Goal: Information Seeking & Learning: Learn about a topic

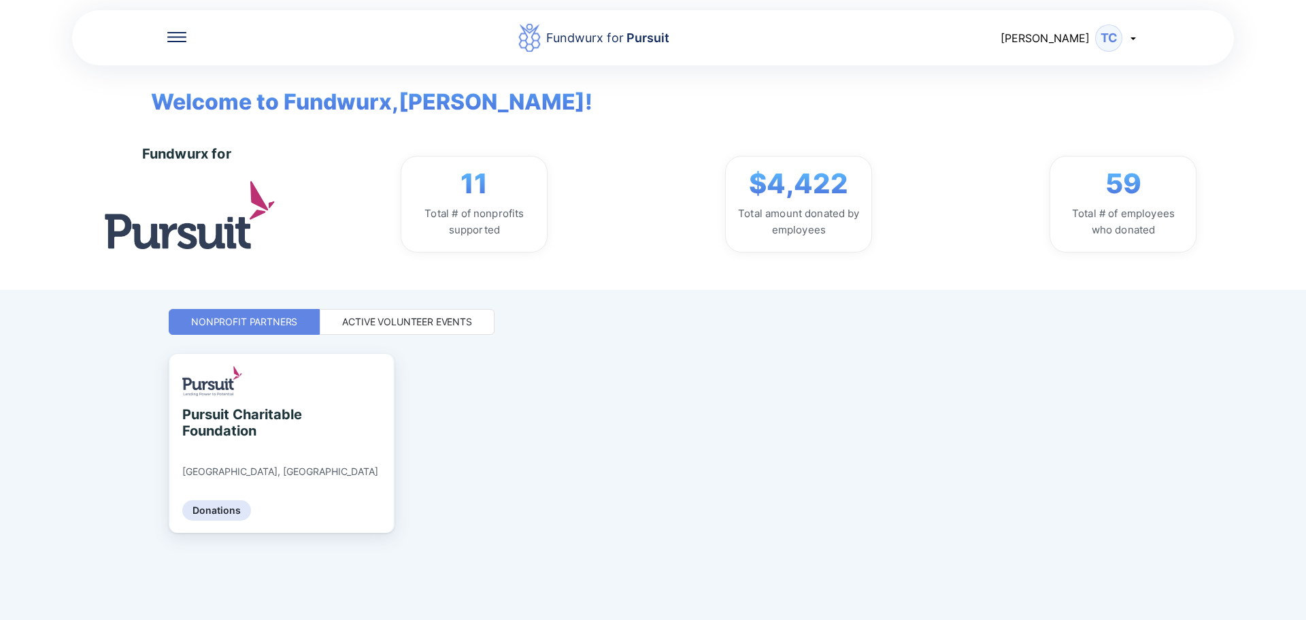
click at [391, 307] on div "Fundwurx for Pursuit [PERSON_NAME] Welcome to Fundwurx, [PERSON_NAME] ! Fundwur…" at bounding box center [653, 310] width 969 height 620
click at [406, 320] on div "Active Volunteer Events" at bounding box center [407, 322] width 130 height 14
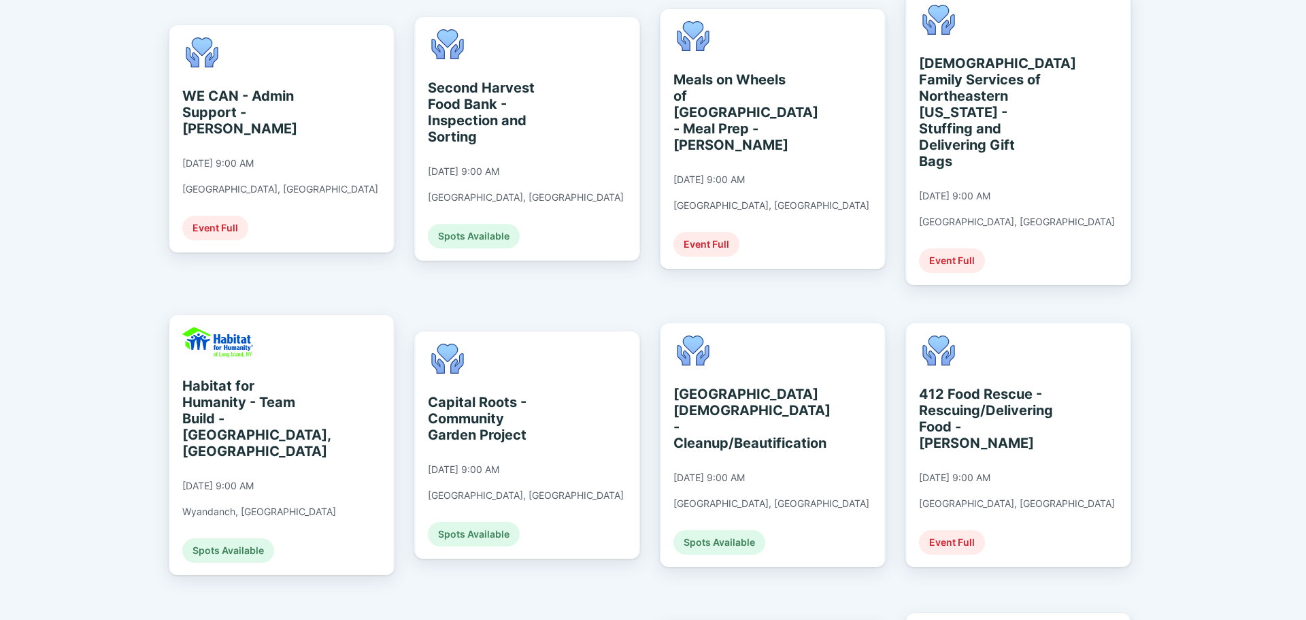
scroll to position [680, 0]
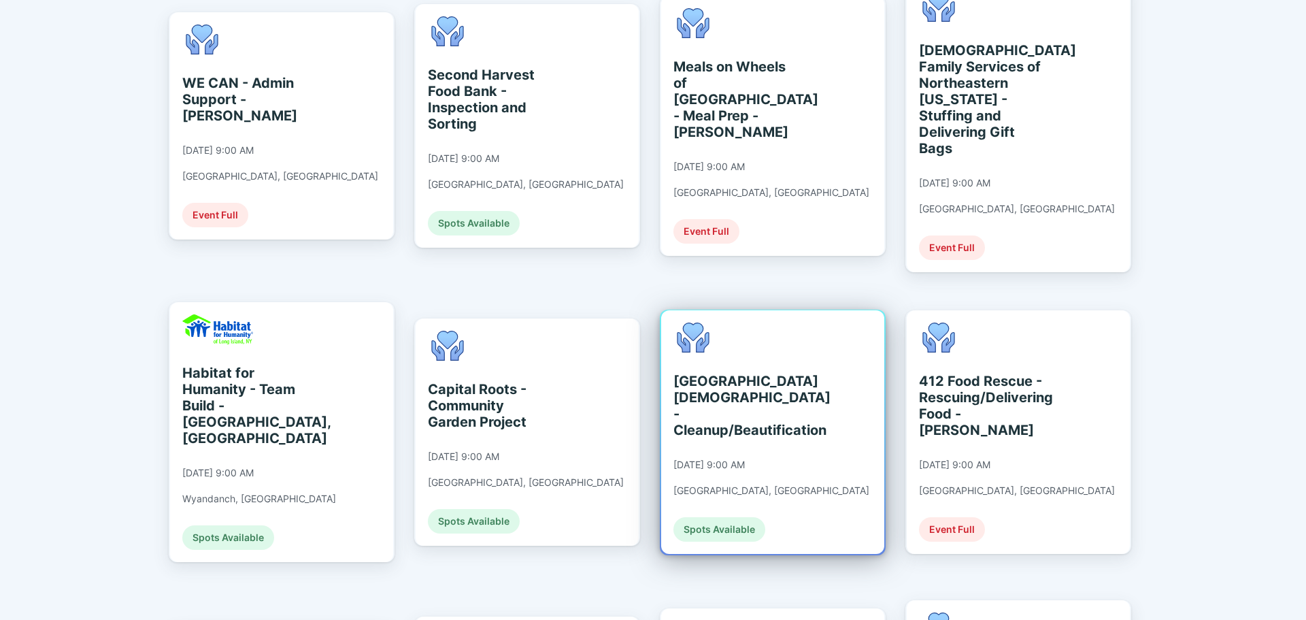
click at [790, 416] on div "[GEOGRAPHIC_DATA][DEMOGRAPHIC_DATA] - Cleanup/Beautification [DATE] 9:00 AM [GE…" at bounding box center [771, 431] width 196 height 219
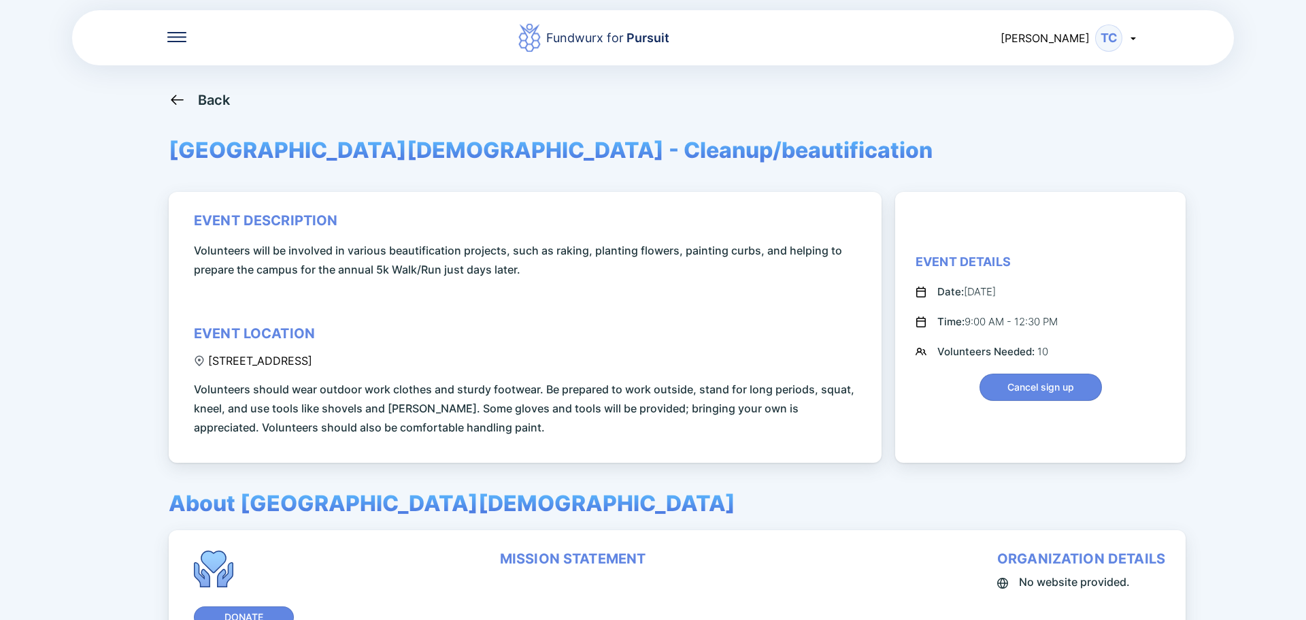
click at [203, 114] on div "Back [GEOGRAPHIC_DATA][DEMOGRAPHIC_DATA] - Cleanup/beautification event descrip…" at bounding box center [653, 401] width 969 height 620
click at [203, 110] on div "Back [GEOGRAPHIC_DATA][DEMOGRAPHIC_DATA] - Cleanup/beautification event descrip…" at bounding box center [653, 401] width 969 height 620
click at [207, 103] on div "Back" at bounding box center [214, 100] width 33 height 16
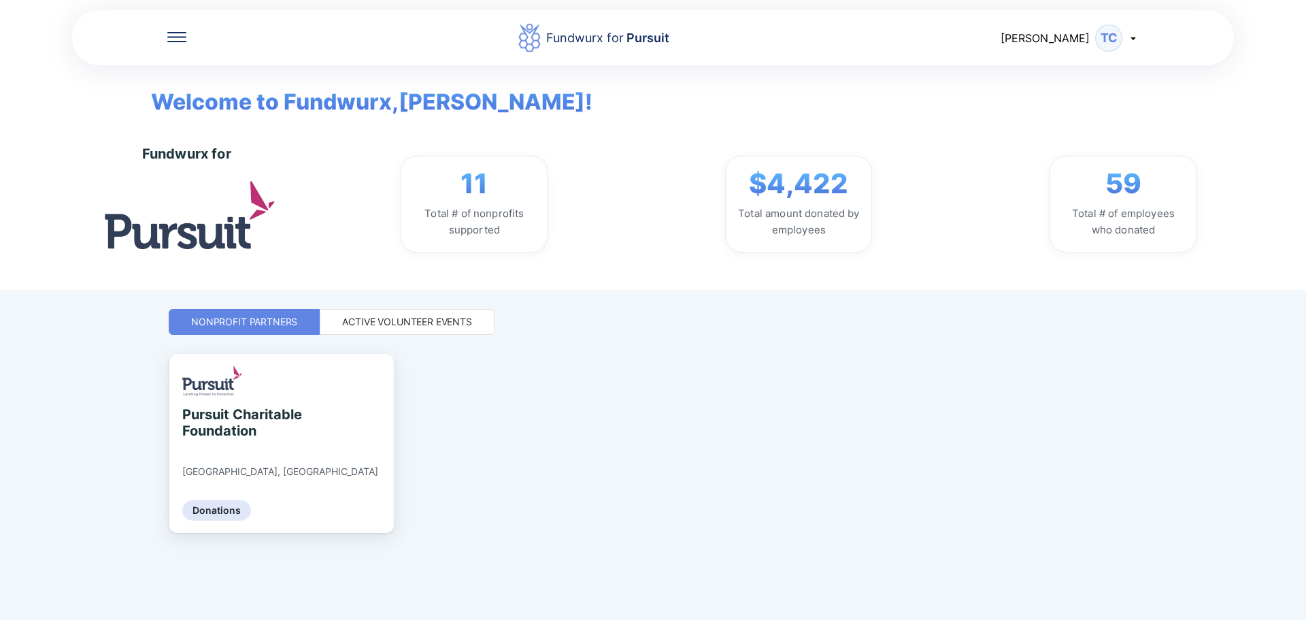
click at [374, 327] on div "Active Volunteer Events" at bounding box center [407, 322] width 130 height 14
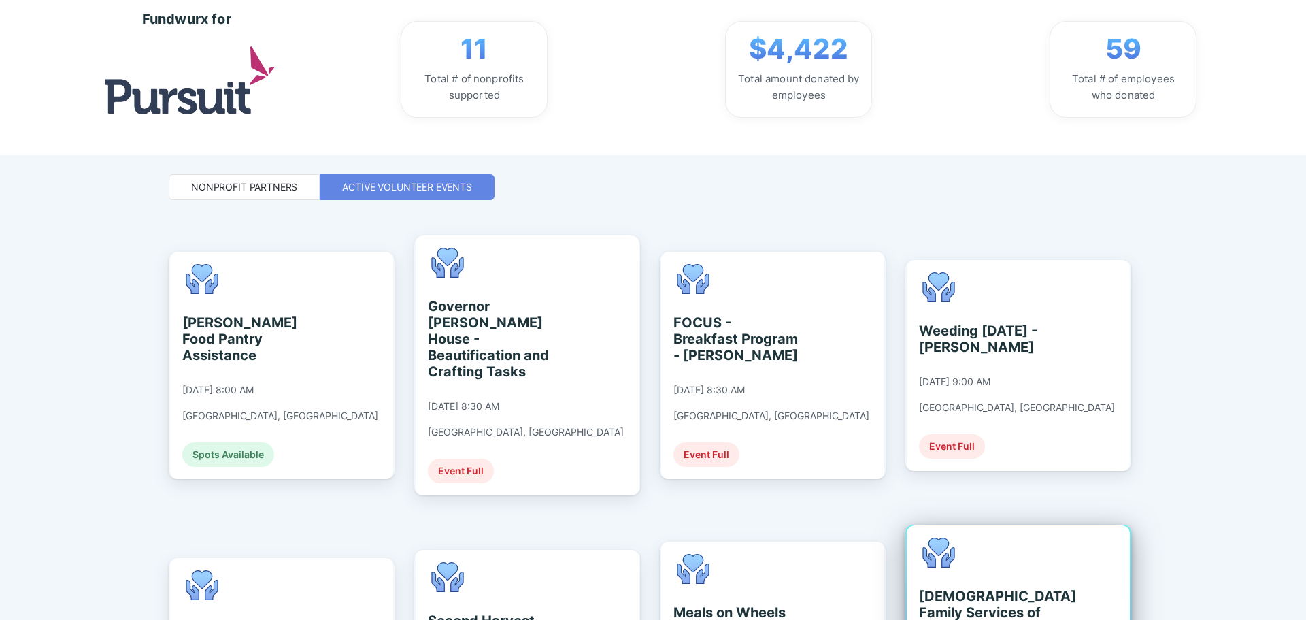
scroll to position [408, 0]
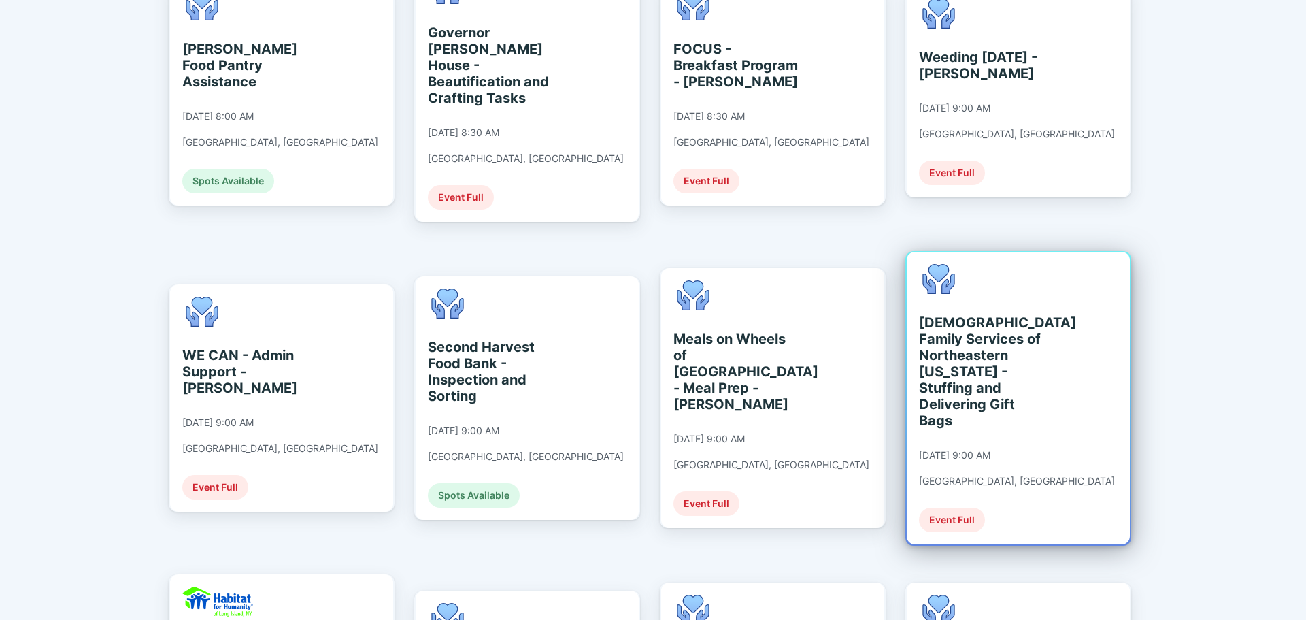
click at [1029, 367] on div "[DEMOGRAPHIC_DATA] Family Services of Northeastern [US_STATE] - Stuffing and De…" at bounding box center [981, 371] width 124 height 114
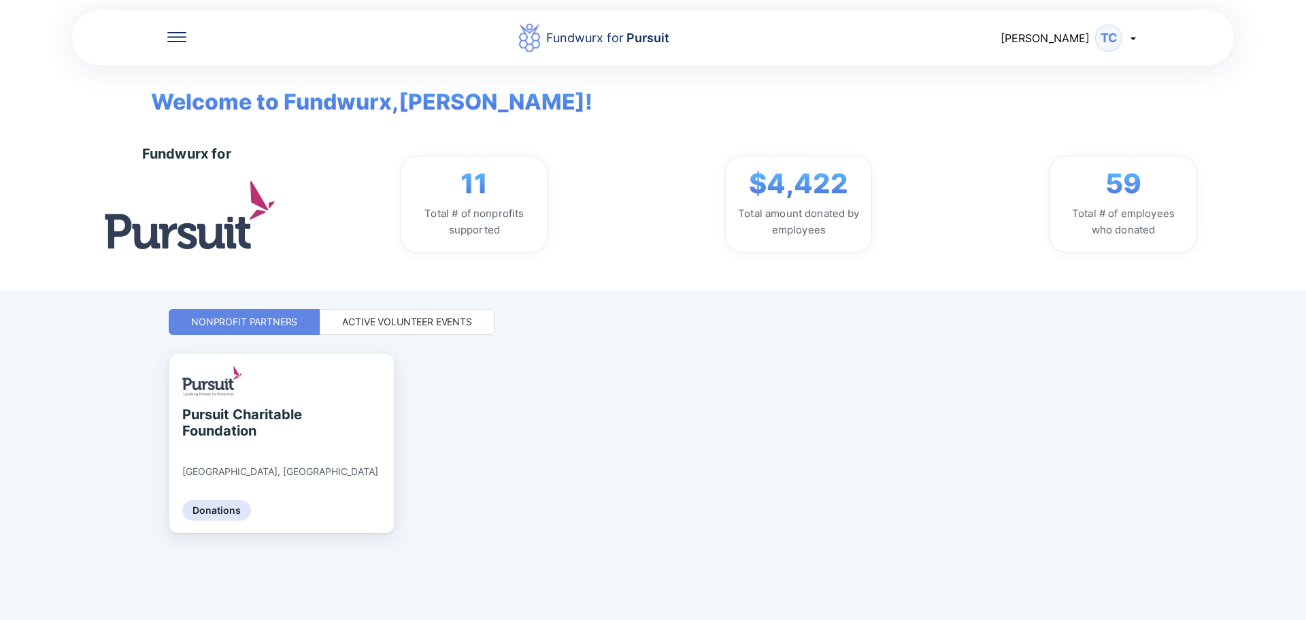
click at [456, 333] on div "Active Volunteer Events" at bounding box center [407, 322] width 175 height 26
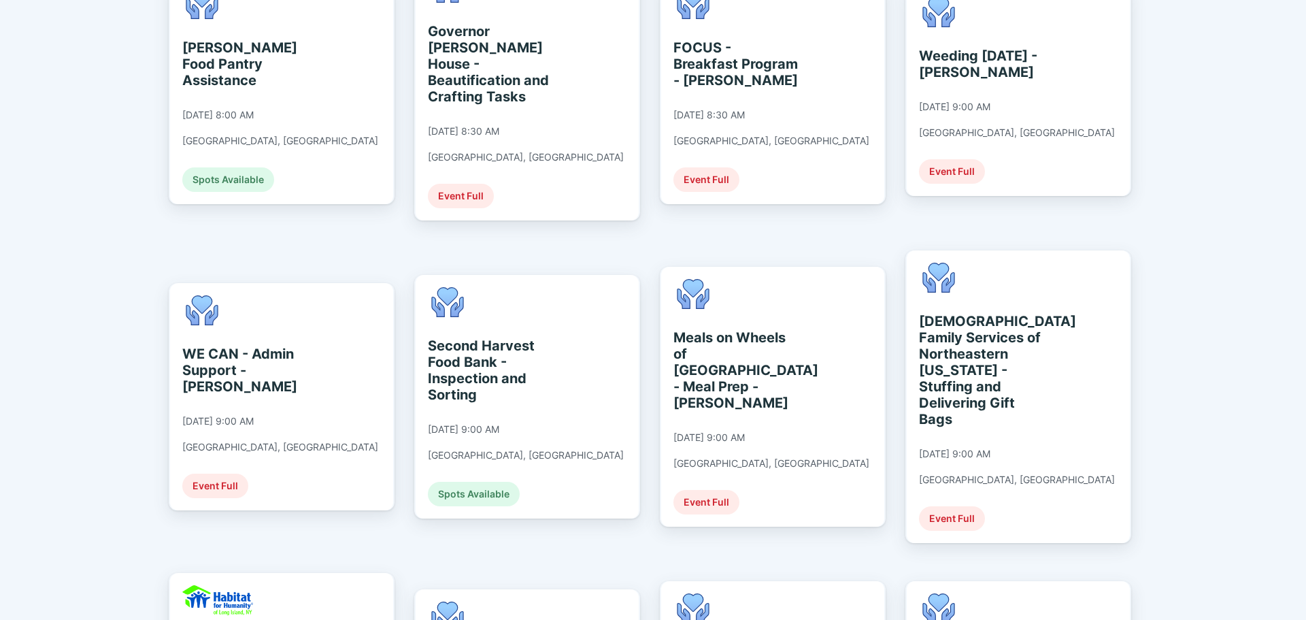
scroll to position [612, 0]
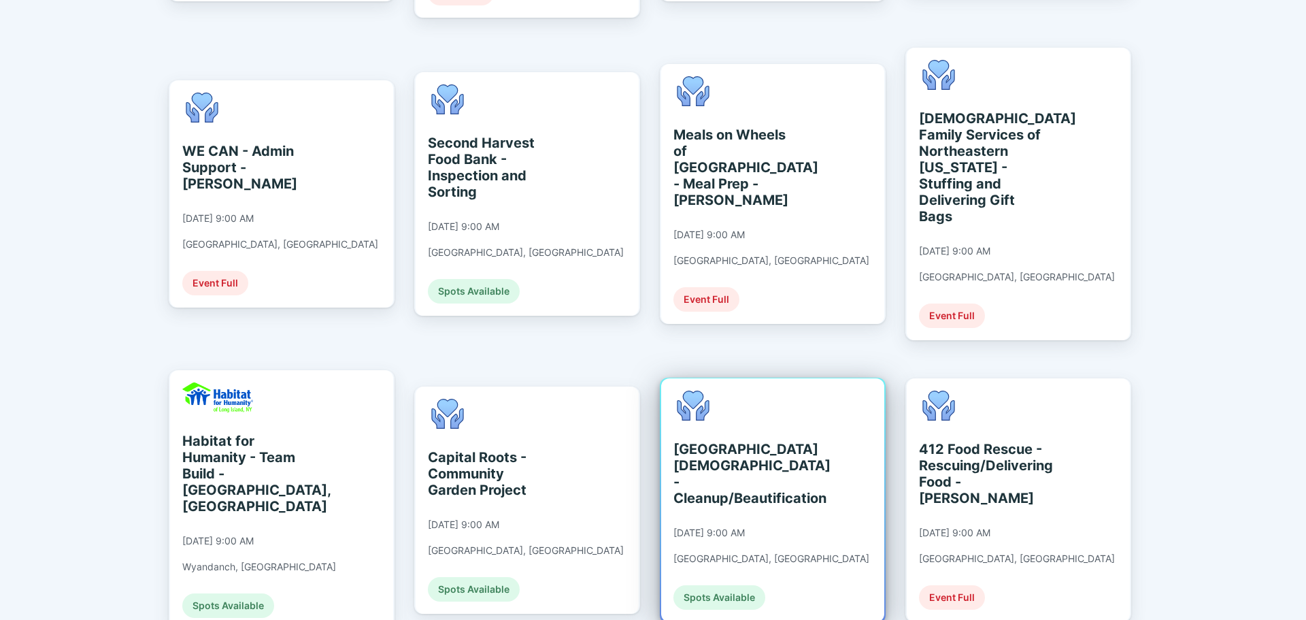
click at [798, 461] on div "[GEOGRAPHIC_DATA][DEMOGRAPHIC_DATA] - Cleanup/Beautification" at bounding box center [735, 473] width 124 height 65
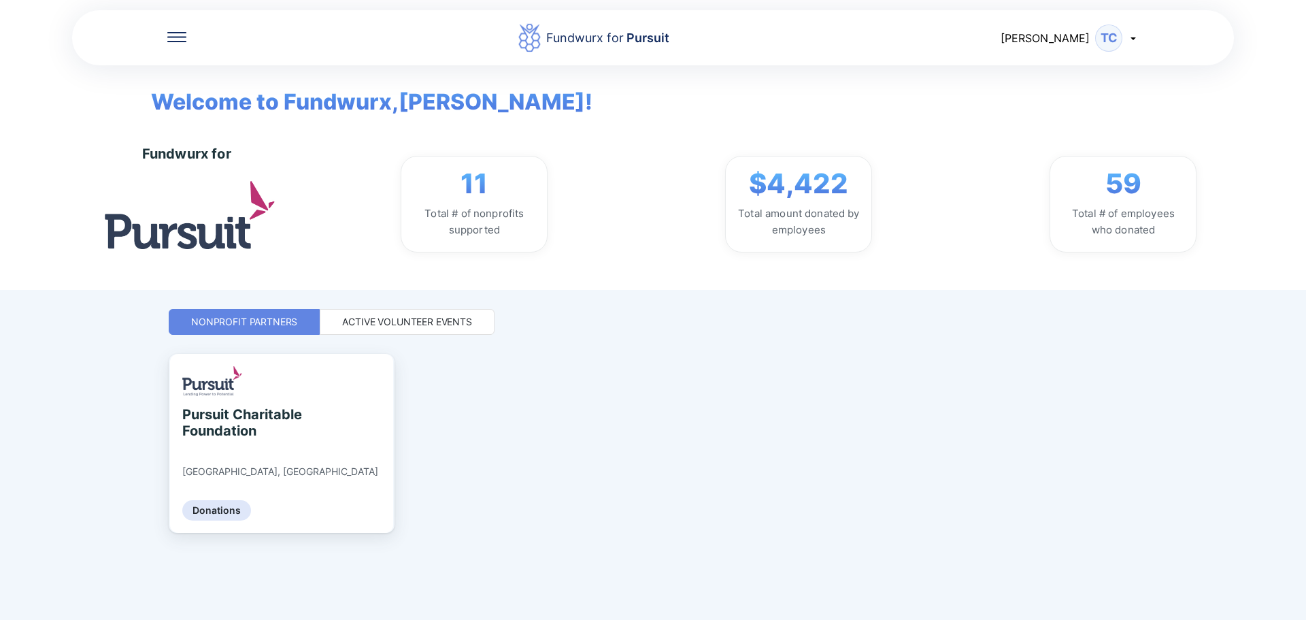
click at [361, 327] on div "Active Volunteer Events" at bounding box center [407, 322] width 130 height 14
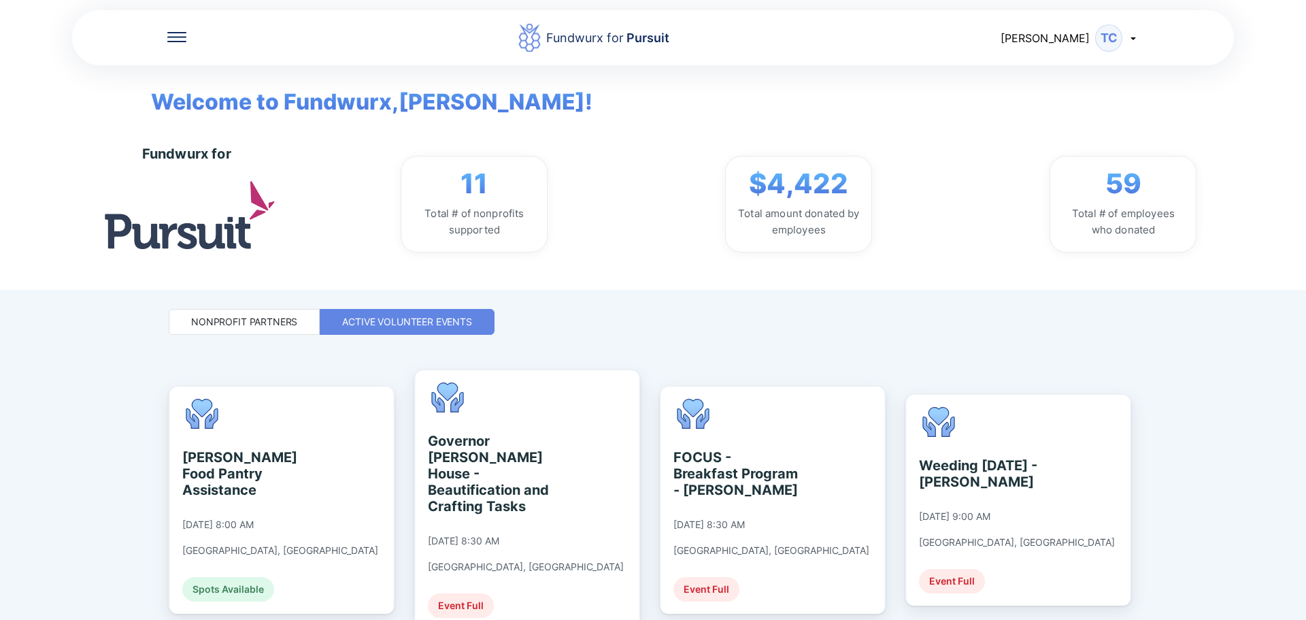
scroll to position [476, 0]
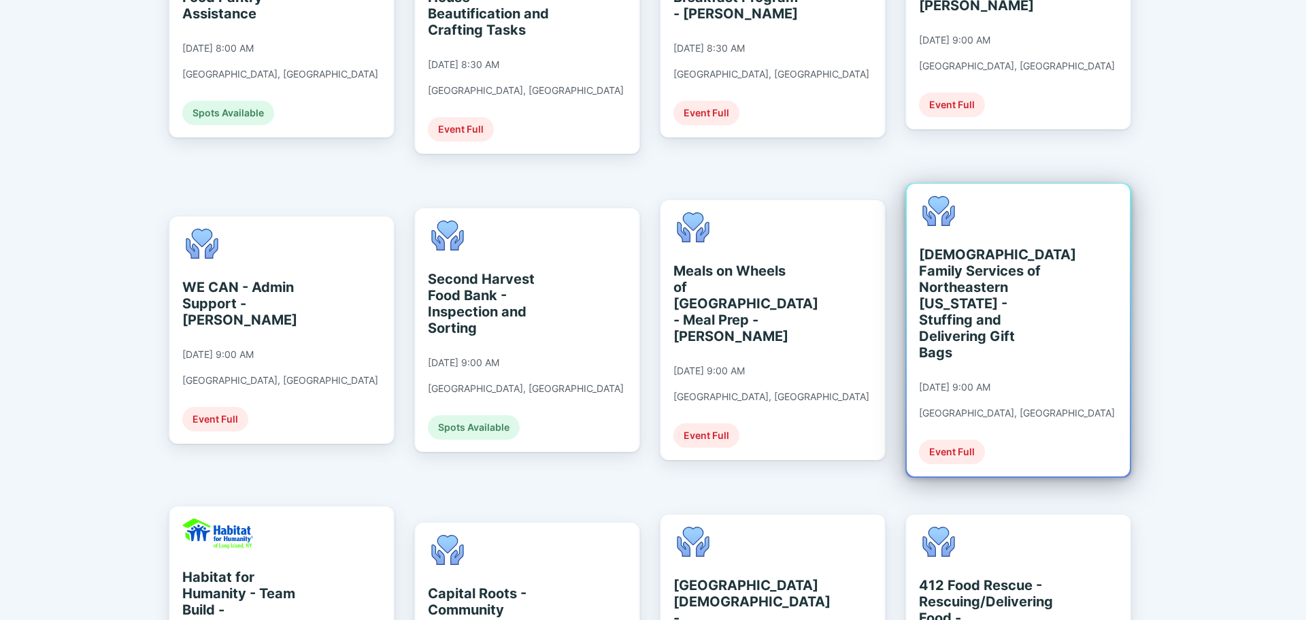
click at [1009, 267] on div "[DEMOGRAPHIC_DATA] Family Services of Northeastern [US_STATE] - Stuffing and De…" at bounding box center [981, 303] width 124 height 114
